Goal: Task Accomplishment & Management: Use online tool/utility

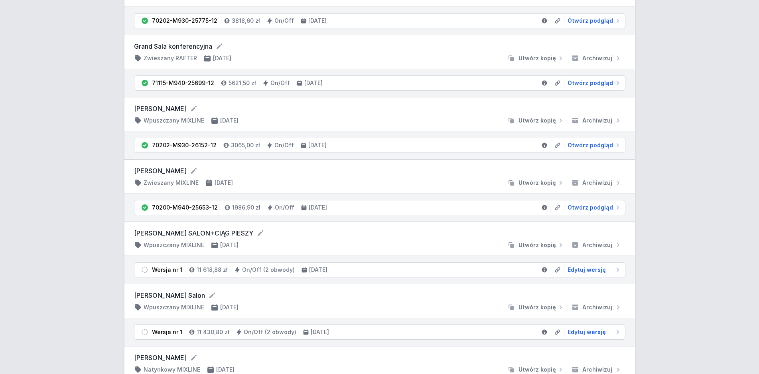
scroll to position [366, 0]
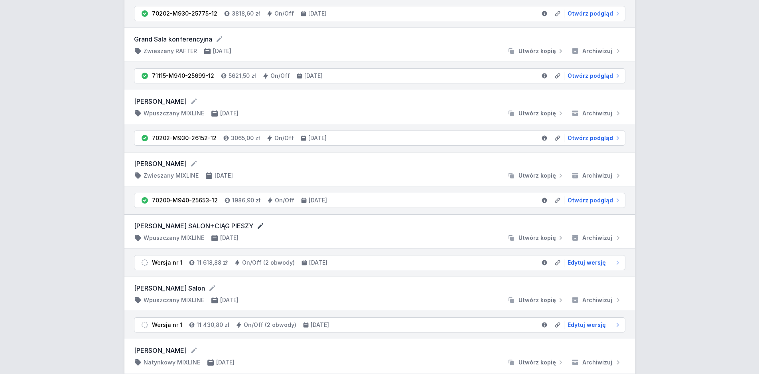
click at [258, 227] on icon at bounding box center [261, 226] width 6 height 6
click at [582, 263] on span "Edytuj wersję" at bounding box center [587, 262] width 38 height 8
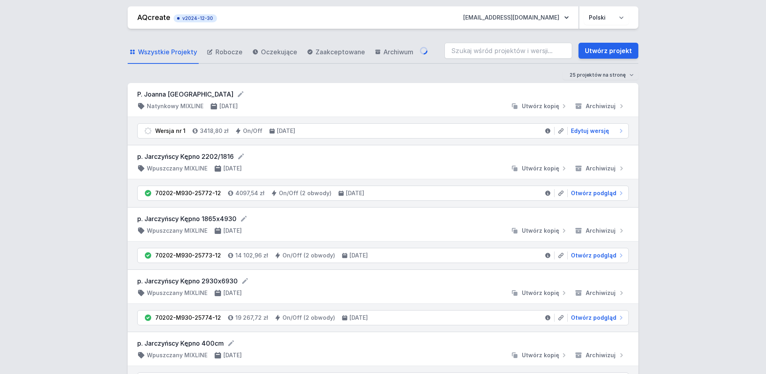
select select "3000"
select select "true"
select select "2"
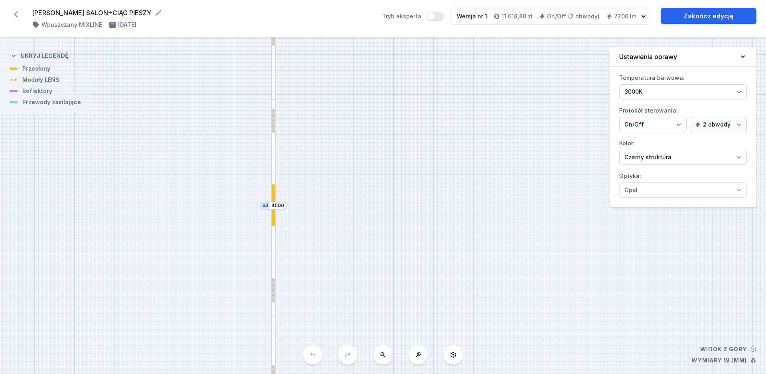
click at [275, 219] on div at bounding box center [274, 205] width 4 height 42
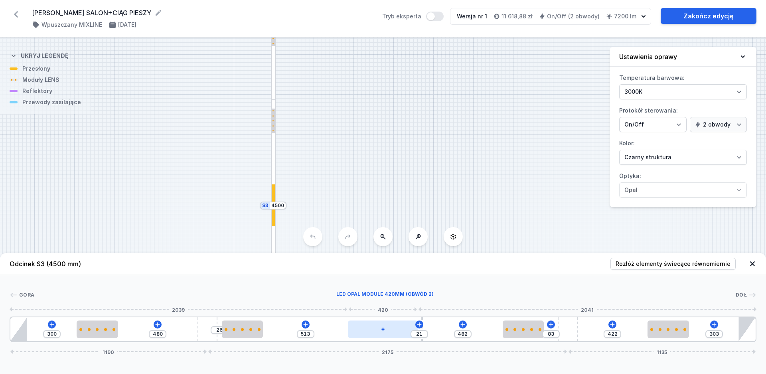
click at [366, 326] on div at bounding box center [382, 329] width 69 height 18
select select "2"
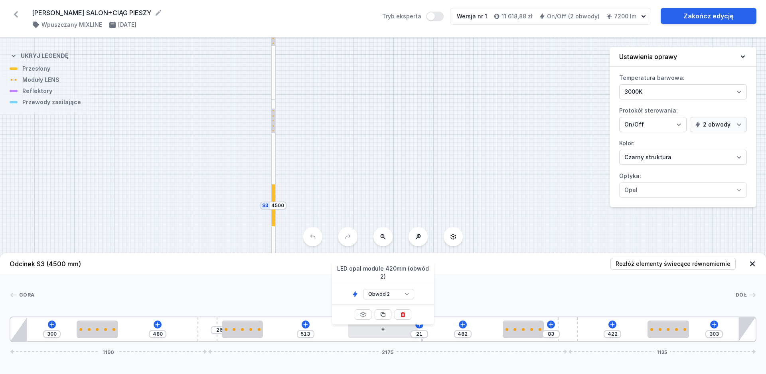
click at [219, 265] on header "Odcinek S3 (4500 mm) Rozłóż elementy świecące równomiernie" at bounding box center [383, 264] width 766 height 22
click at [386, 238] on button at bounding box center [382, 236] width 19 height 19
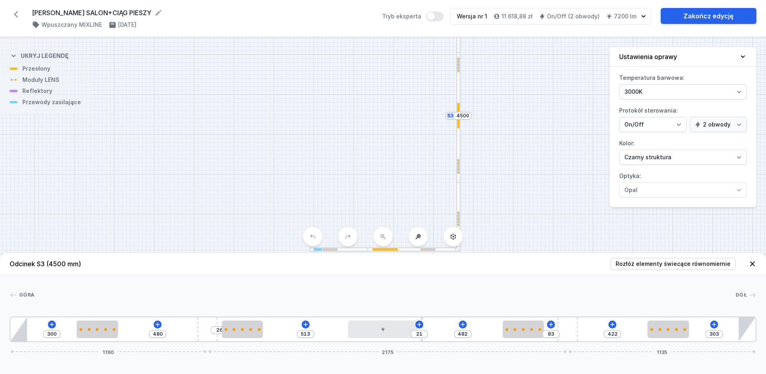
click at [386, 239] on div "S4 4700 S3 4500 S2 2500" at bounding box center [383, 205] width 766 height 336
drag, startPoint x: 395, startPoint y: 128, endPoint x: 355, endPoint y: 83, distance: 61.0
click at [355, 83] on div "S4 4700 S3 4500 S2 2500" at bounding box center [383, 205] width 766 height 336
drag, startPoint x: 362, startPoint y: 105, endPoint x: 222, endPoint y: 232, distance: 189.2
click at [222, 232] on div "S4 4700 S3 4500 S2 2500" at bounding box center [383, 205] width 766 height 336
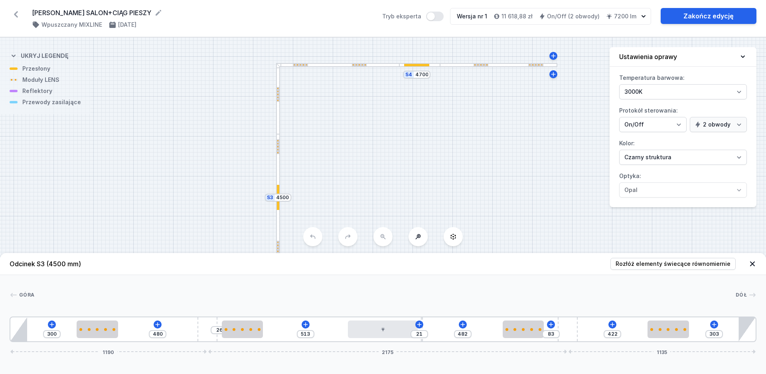
click at [14, 15] on icon at bounding box center [16, 14] width 13 height 13
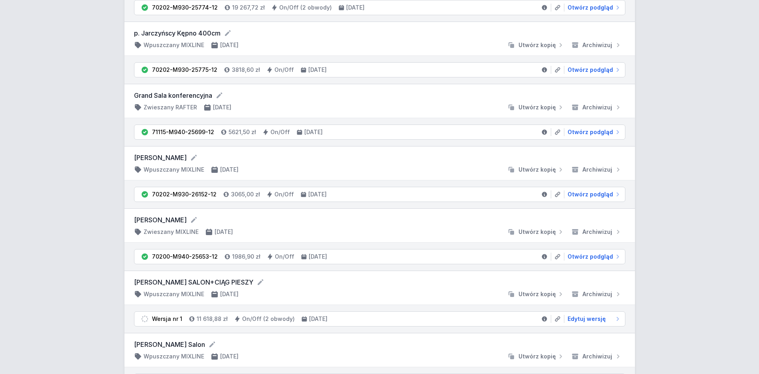
scroll to position [366, 0]
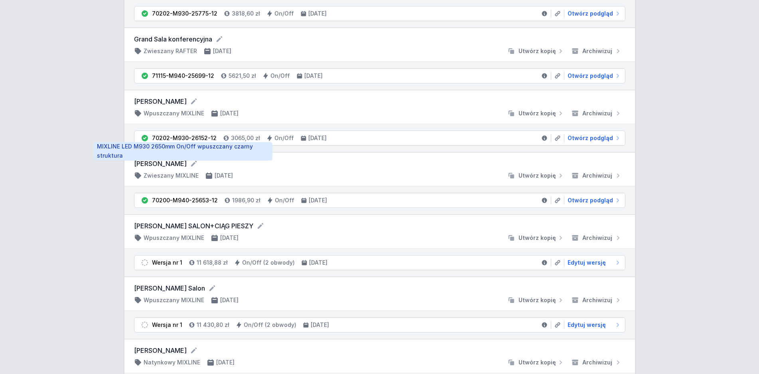
click at [205, 138] on div "70202-M930-26152-12" at bounding box center [184, 138] width 65 height 8
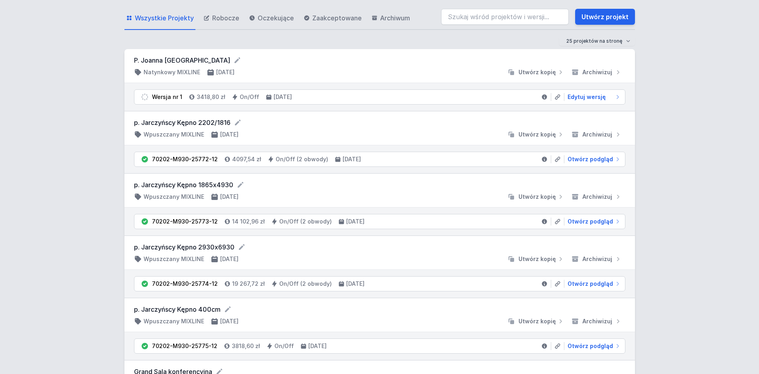
scroll to position [0, 0]
